Goal: Task Accomplishment & Management: Manage account settings

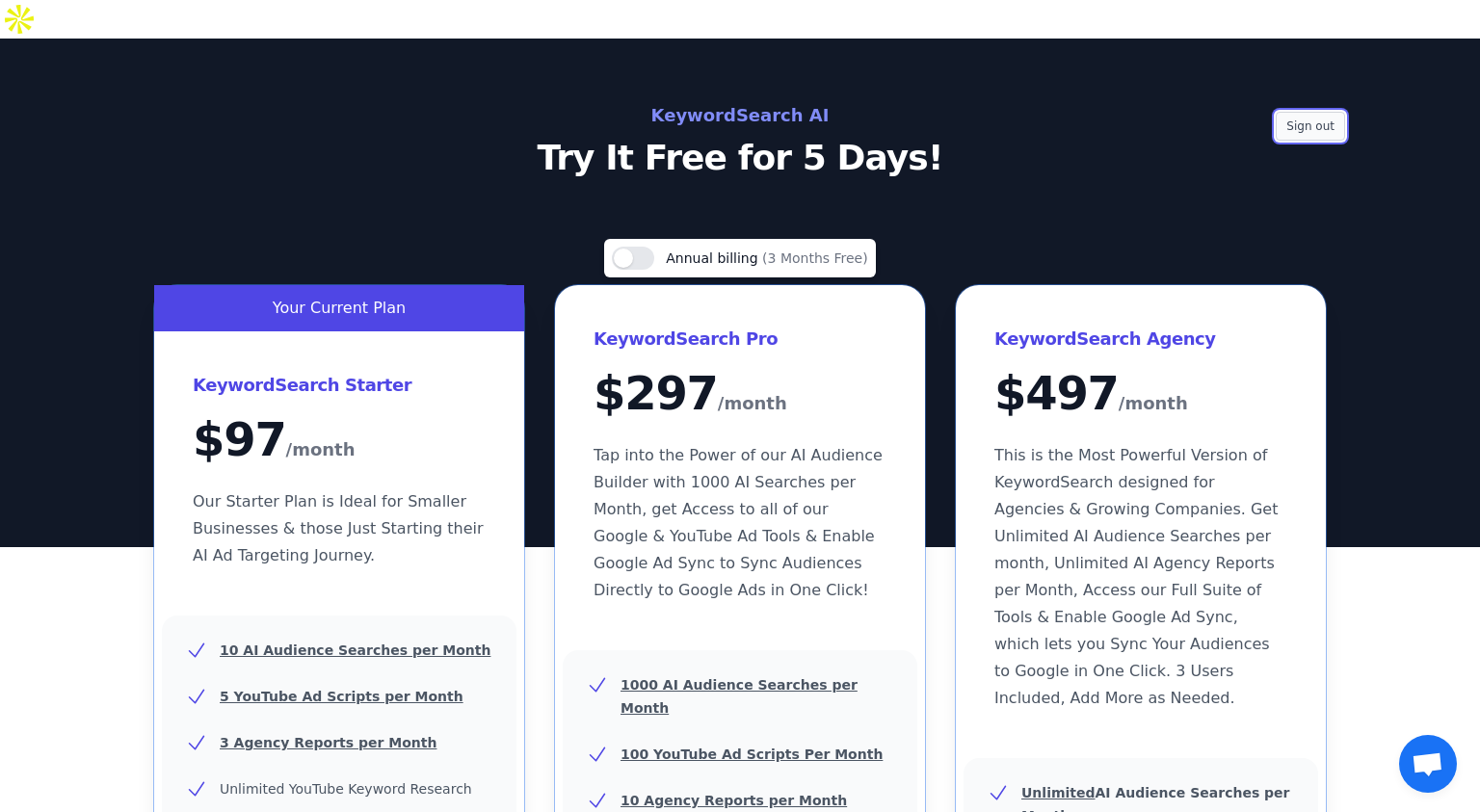
click at [1321, 111] on button "Sign out" at bounding box center [1311, 125] width 70 height 29
